Goal: Share content

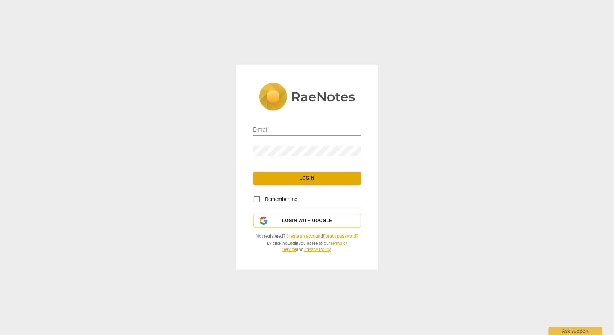
type input "[EMAIL_ADDRESS][DOMAIN_NAME]"
click at [256, 201] on input "Remember me" at bounding box center [256, 199] width 17 height 17
checkbox input "true"
click at [286, 178] on span "Login" at bounding box center [307, 178] width 96 height 7
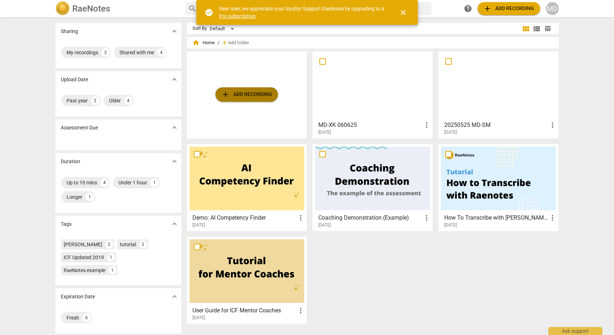
click at [244, 99] on button "add Add recording" at bounding box center [246, 94] width 63 height 14
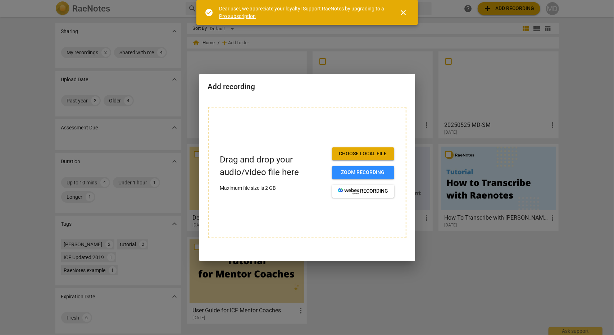
click at [353, 153] on span "Choose local file" at bounding box center [363, 153] width 51 height 7
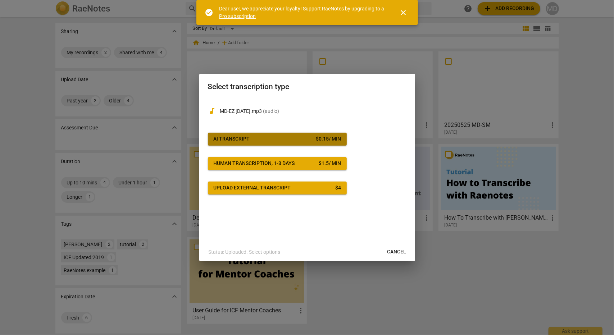
click at [281, 137] on span "AI Transcript $ 0.15 / min" at bounding box center [277, 139] width 127 height 7
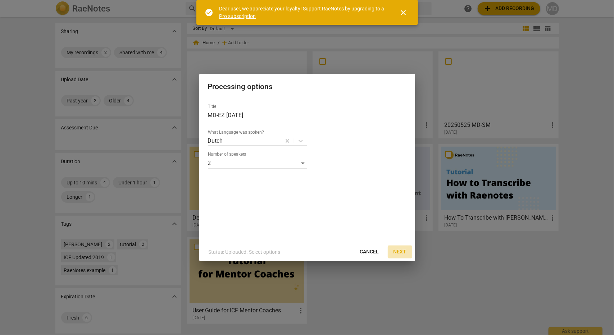
click at [399, 251] on span "Next" at bounding box center [400, 252] width 13 height 7
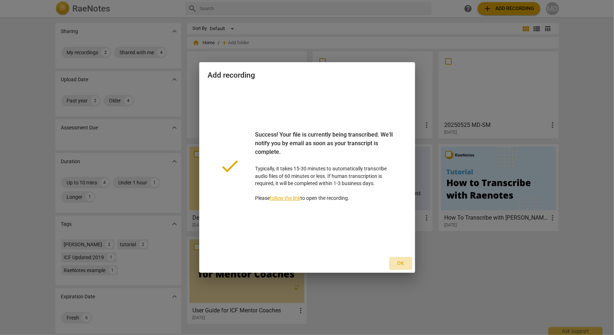
click at [401, 264] on span "Ok" at bounding box center [401, 263] width 12 height 7
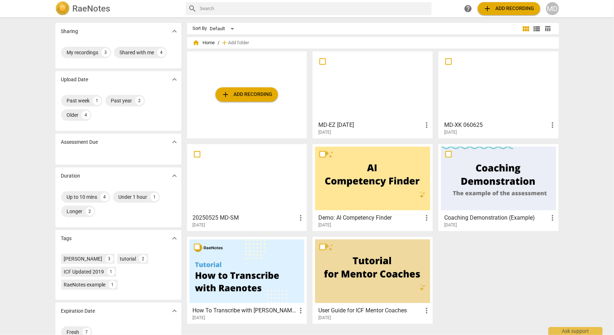
click at [350, 99] on div at bounding box center [372, 86] width 115 height 64
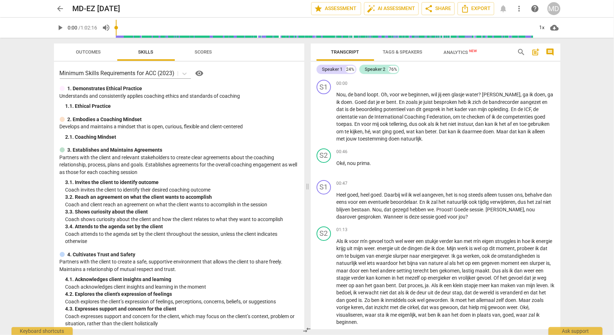
click at [20, 136] on div "arrow_back MD-EZ [DATE] edit star Assessment auto_fix_high AI Assessment share …" at bounding box center [307, 167] width 614 height 335
click at [60, 28] on span "play_arrow" at bounding box center [60, 27] width 9 height 9
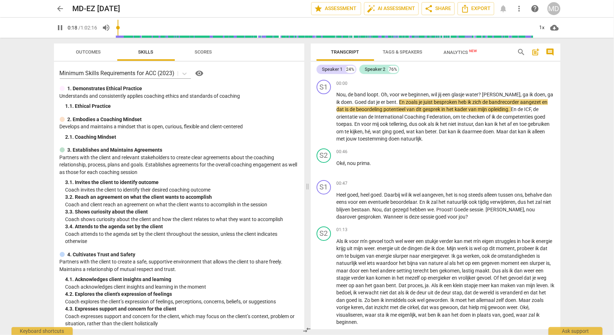
click at [573, 90] on div "arrow_back MD-EZ [DATE] edit star Assessment auto_fix_high AI Assessment share …" at bounding box center [307, 167] width 614 height 335
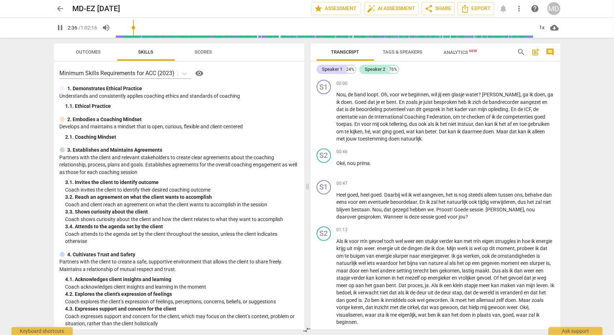
scroll to position [266, 0]
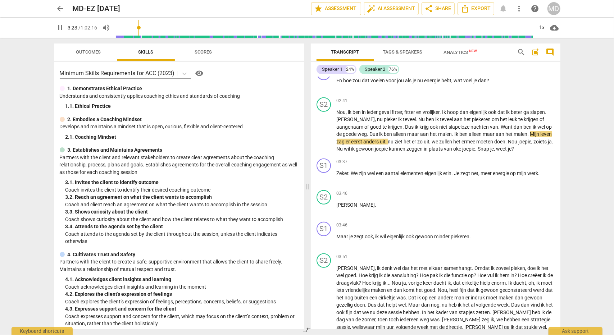
click at [560, 65] on div "Speaker 1 24% Speaker 2 76% S1 play_arrow pause 00:00 + Add competency keyboard…" at bounding box center [436, 196] width 250 height 268
click at [461, 105] on div "02:41 + Add competency keyboard_arrow_right Nou , ik ben in ieder geval fitter …" at bounding box center [446, 124] width 218 height 55
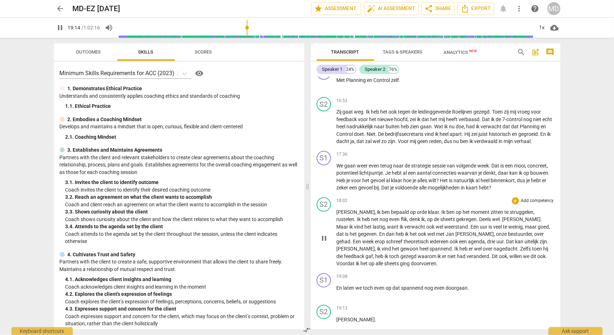
scroll to position [2413, 0]
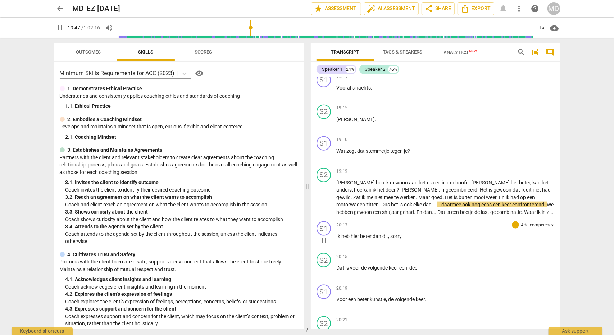
click at [469, 222] on div "20:13 + Add competency keyboard_arrow_right" at bounding box center [446, 225] width 218 height 7
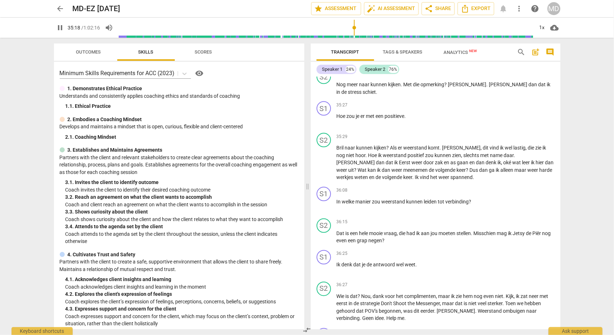
scroll to position [4422, 0]
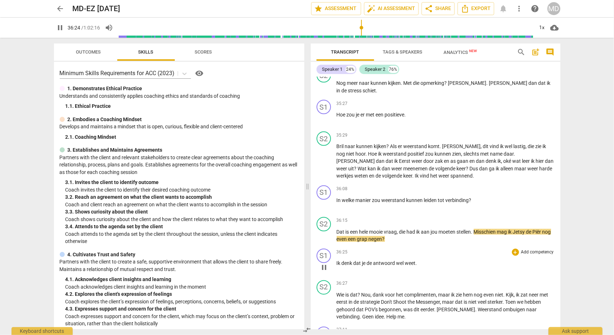
click at [492, 256] on div "36:25 + Add competency keyboard_arrow_right Ik denk dat je de antwoord wel weet…" at bounding box center [446, 262] width 218 height 26
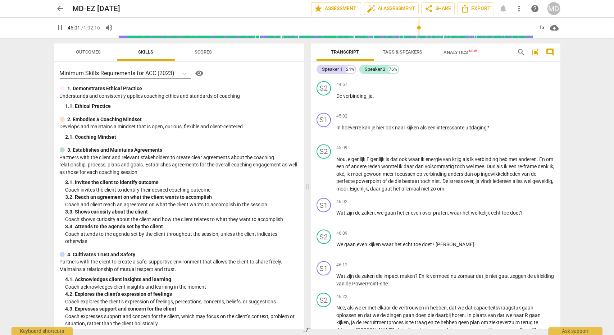
scroll to position [6178, 0]
click at [567, 289] on div "arrow_back MD-EZ [DATE] edit star Assessment auto_fix_high AI Assessment share …" at bounding box center [307, 167] width 614 height 335
click at [449, 304] on span "," at bounding box center [448, 307] width 2 height 6
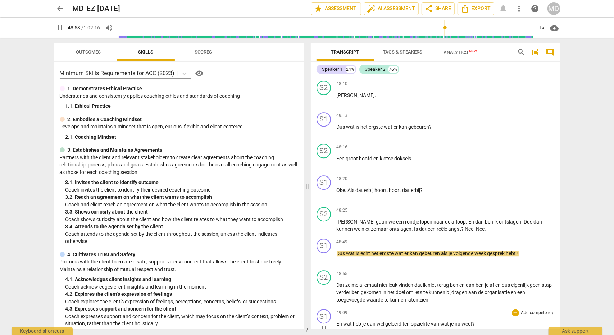
scroll to position [6345, 0]
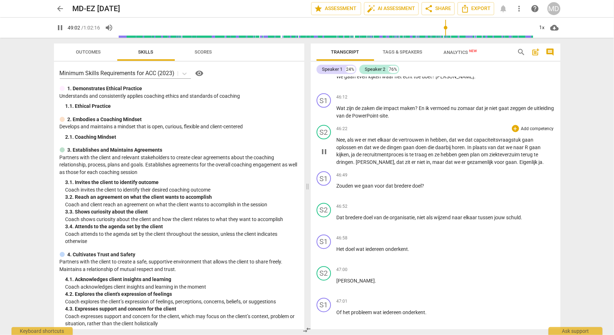
drag, startPoint x: 560, startPoint y: 266, endPoint x: 560, endPoint y: 272, distance: 5.8
click at [560, 272] on div "Transcript Tags & Speakers Analytics New search post_add comment Speaker 1 24% …" at bounding box center [437, 186] width 258 height 297
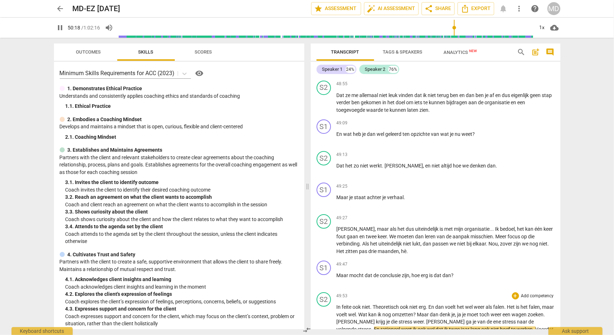
click at [428, 304] on span "." at bounding box center [427, 307] width 3 height 6
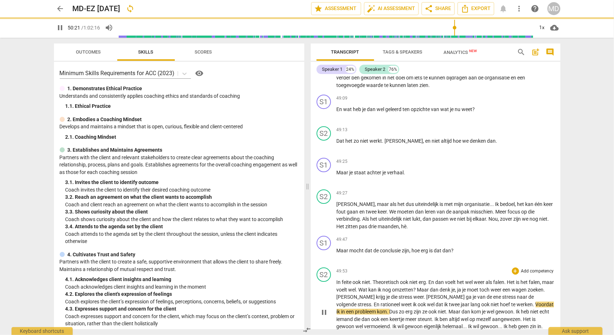
scroll to position [7217, 0]
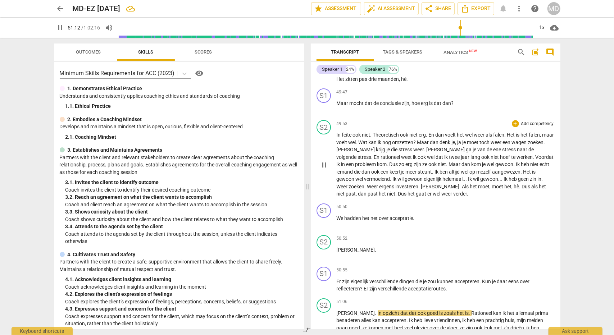
click at [561, 295] on div "Transcript Tags & Speakers Analytics New search post_add comment Speaker 1 24% …" at bounding box center [437, 186] width 258 height 297
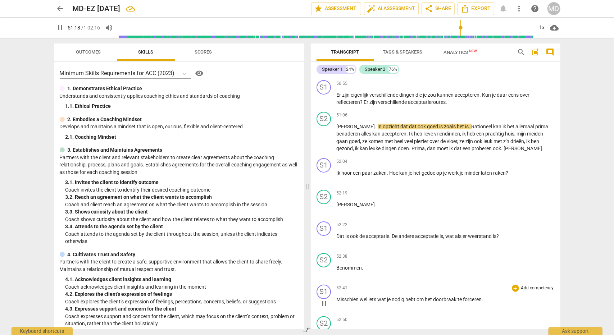
scroll to position [7379, 0]
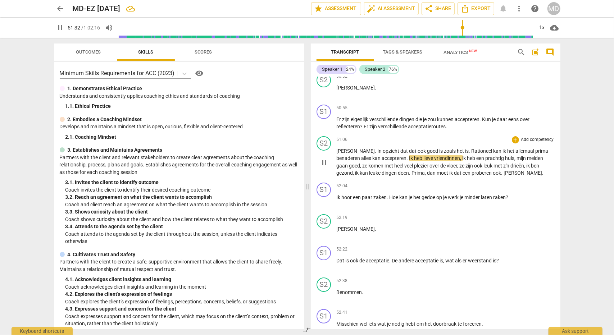
click at [425, 170] on span "," at bounding box center [426, 173] width 2 height 6
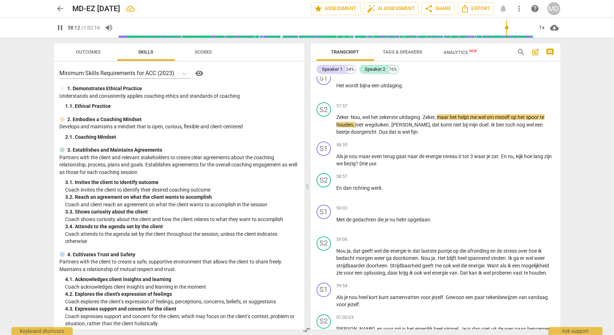
scroll to position [8166, 0]
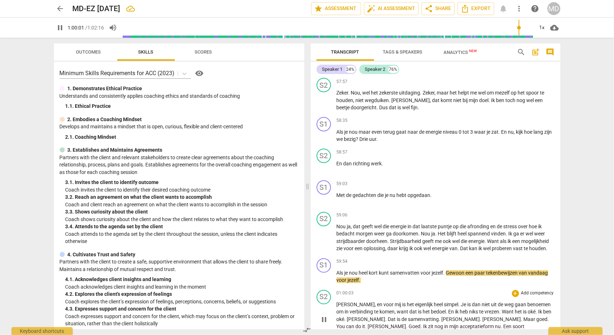
click at [485, 309] on span "vrezen" at bounding box center [492, 312] width 15 height 6
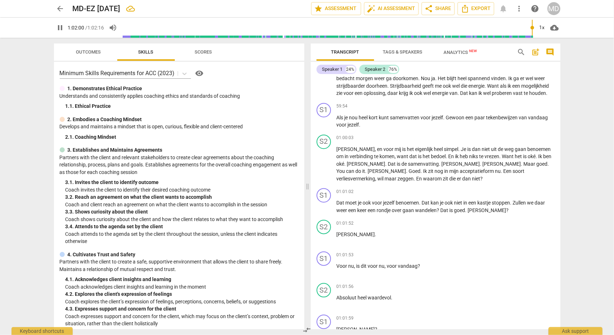
scroll to position [8379, 0]
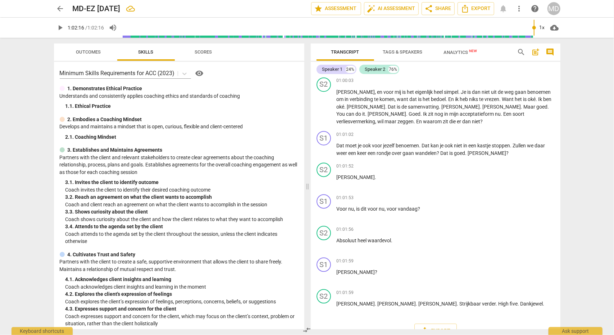
type input "3736"
click at [438, 8] on span "share Share" at bounding box center [438, 8] width 27 height 9
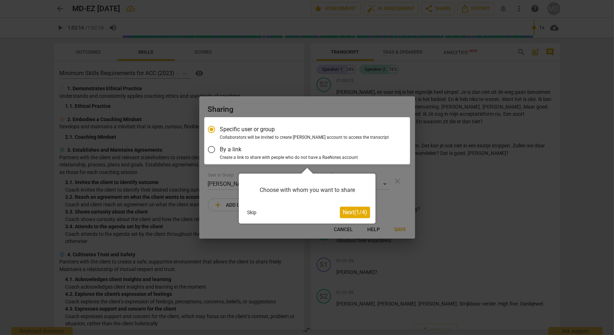
click at [352, 212] on span "Next ( 1 / 4 )" at bounding box center [355, 212] width 24 height 7
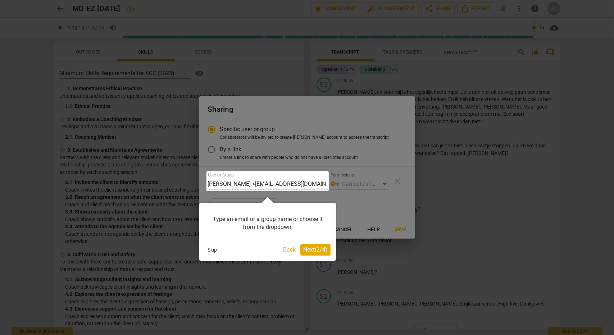
click at [311, 252] on span "Next ( 2 / 4 )" at bounding box center [315, 249] width 24 height 7
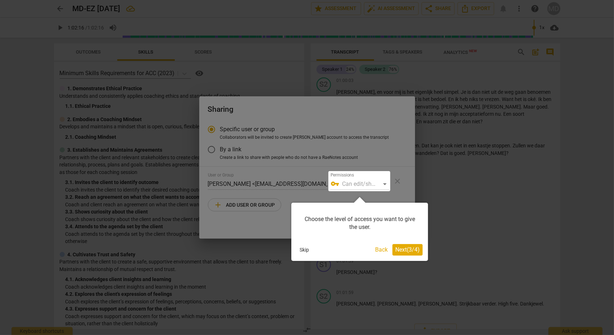
click at [414, 251] on span "Next ( 3 / 4 )" at bounding box center [407, 249] width 24 height 7
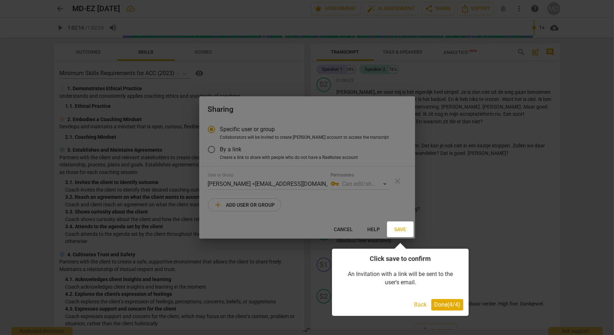
click at [449, 305] on span "Done ( 4 / 4 )" at bounding box center [447, 304] width 26 height 7
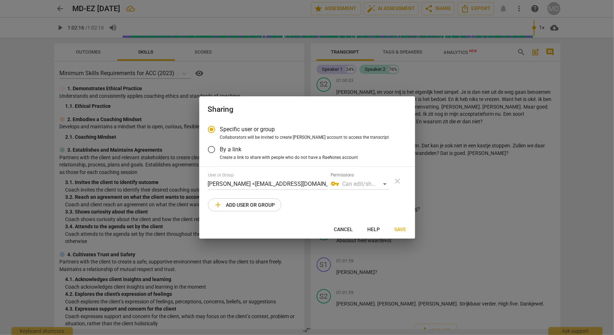
click at [228, 210] on button "add Add user or group" at bounding box center [244, 205] width 73 height 13
radio input "false"
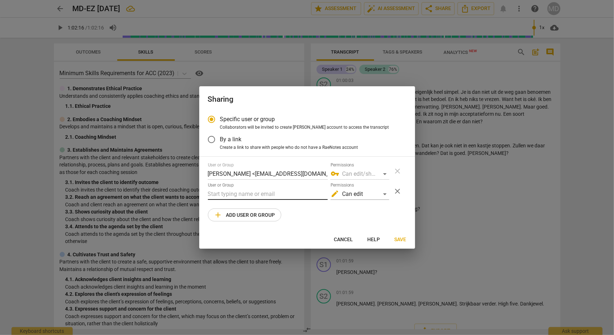
click at [229, 194] on input "text" at bounding box center [268, 194] width 120 height 12
click at [270, 194] on input "text" at bounding box center [268, 194] width 120 height 12
type input "[EMAIL_ADDRESS][DOMAIN_NAME]"
click at [386, 195] on div "edit Can edit" at bounding box center [360, 194] width 59 height 12
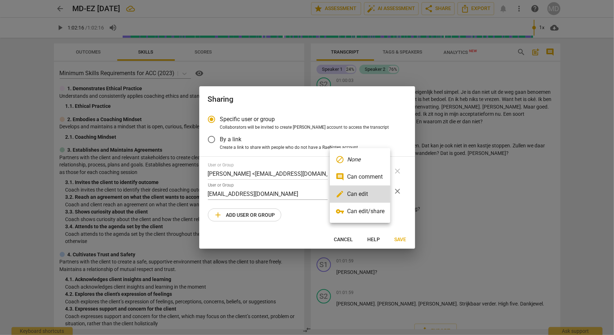
click at [361, 178] on li "comment Can comment" at bounding box center [360, 176] width 60 height 17
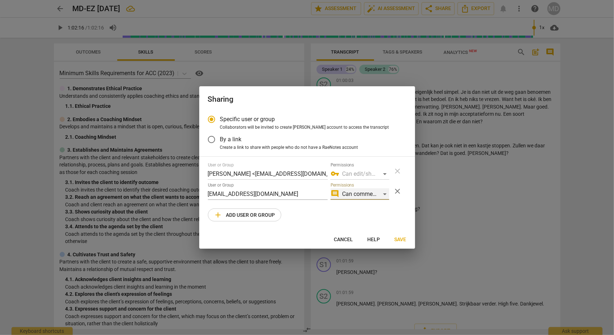
click at [384, 197] on div "comment Can comment" at bounding box center [360, 194] width 59 height 12
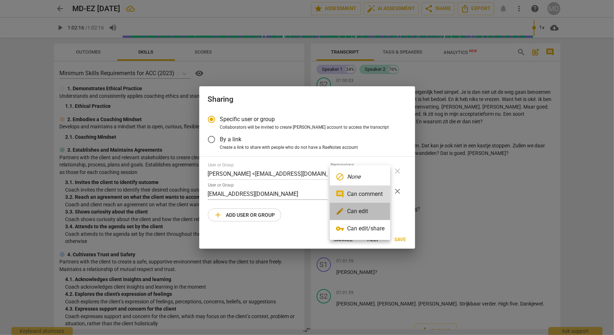
click at [357, 214] on li "edit Can edit" at bounding box center [360, 211] width 60 height 17
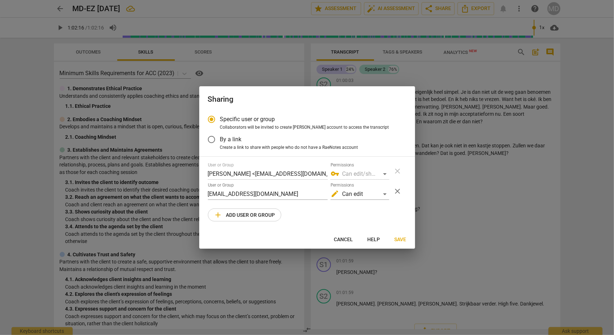
click at [381, 219] on div "User or Group [PERSON_NAME] <[EMAIL_ADDRESS][DOMAIN_NAME]> Permissions vpn_key …" at bounding box center [307, 192] width 199 height 59
click at [400, 238] on span "Save" at bounding box center [401, 239] width 12 height 7
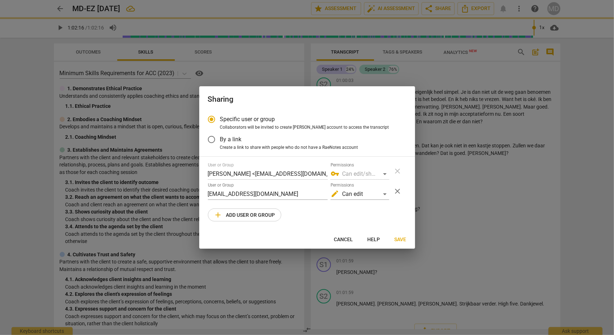
radio input "false"
